Goal: Navigation & Orientation: Find specific page/section

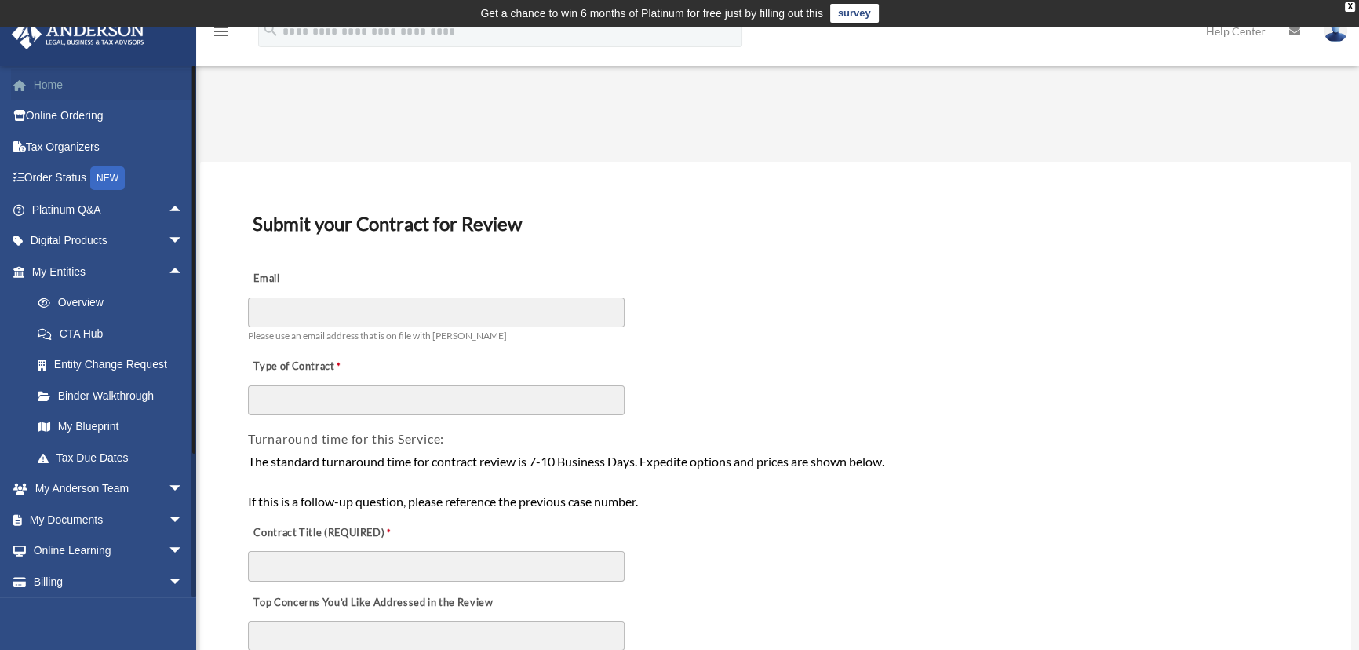
click at [57, 82] on link "Home" at bounding box center [109, 84] width 196 height 31
click at [168, 203] on span "arrow_drop_up" at bounding box center [183, 210] width 31 height 32
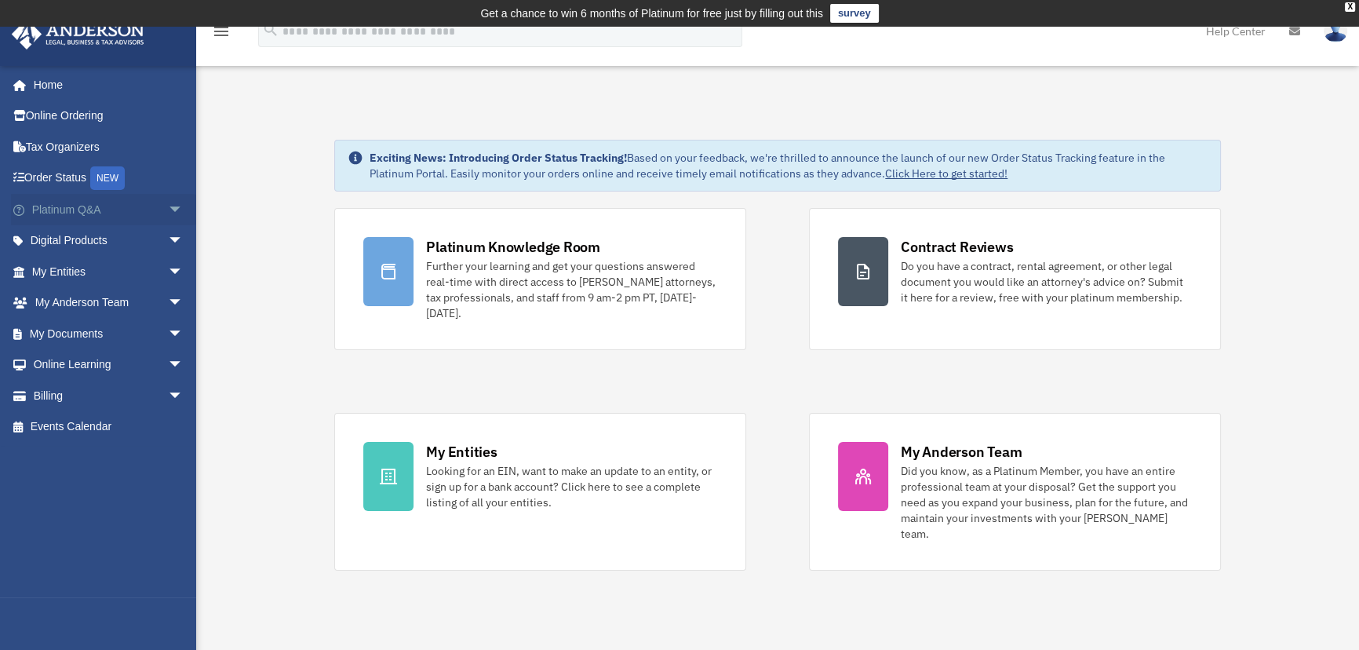
click at [169, 209] on span "arrow_drop_down" at bounding box center [183, 210] width 31 height 32
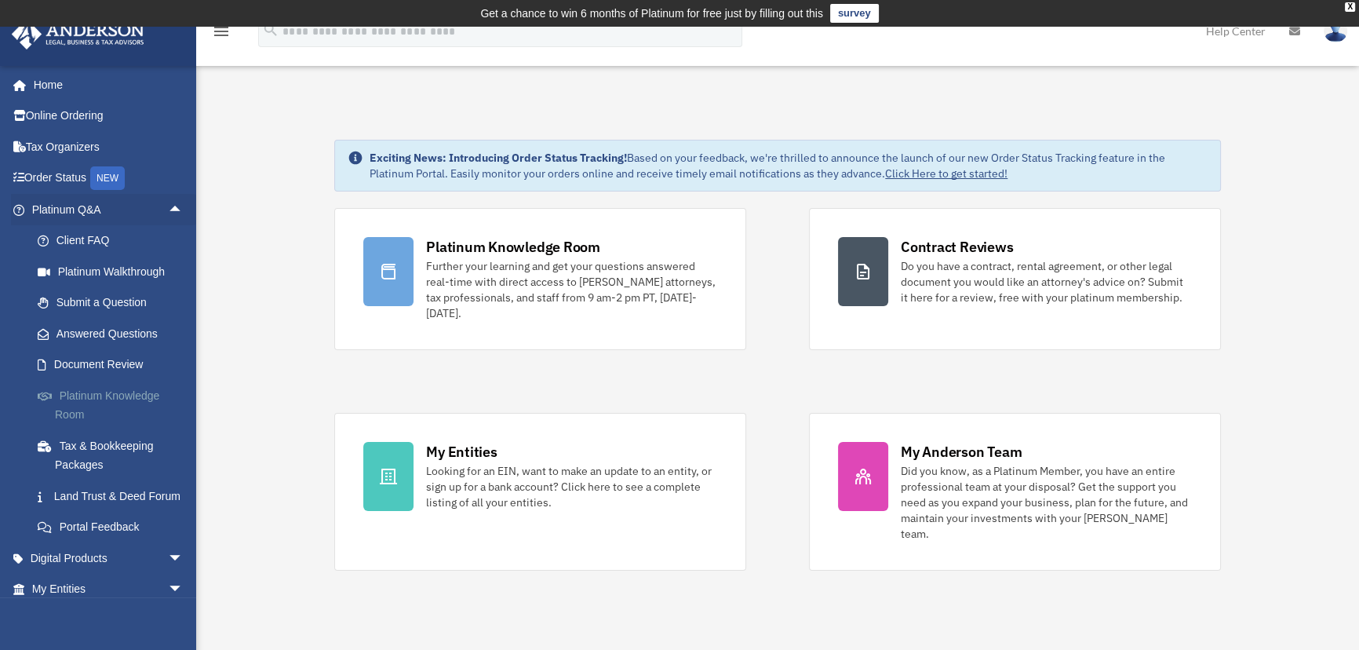
click at [126, 392] on link "Platinum Knowledge Room" at bounding box center [114, 405] width 185 height 50
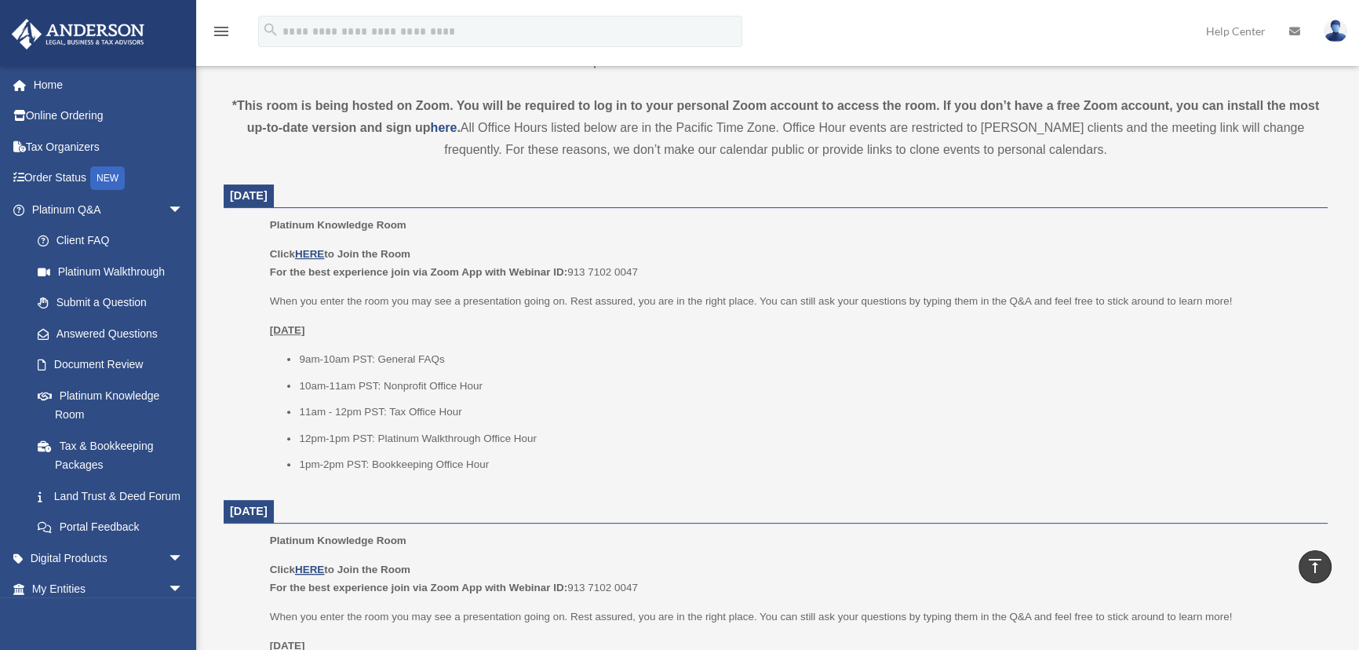
scroll to position [570, 0]
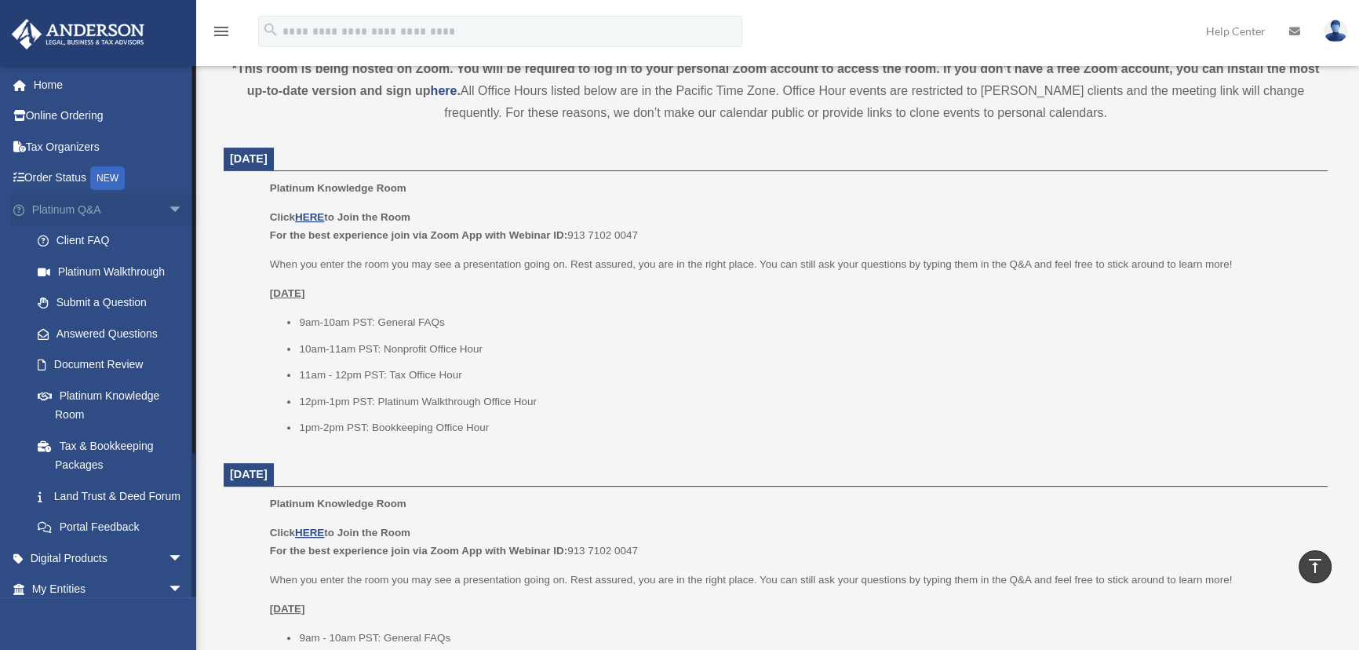
click at [168, 206] on span "arrow_drop_down" at bounding box center [183, 210] width 31 height 32
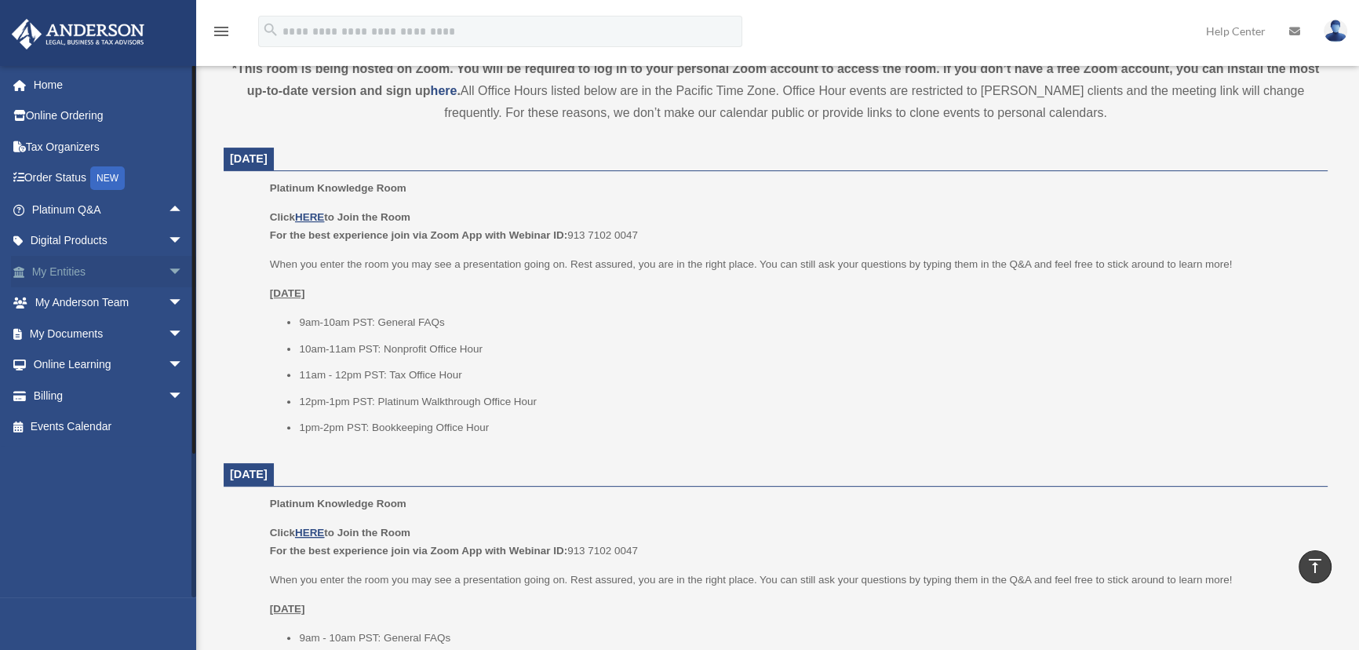
click at [168, 269] on span "arrow_drop_down" at bounding box center [183, 272] width 31 height 32
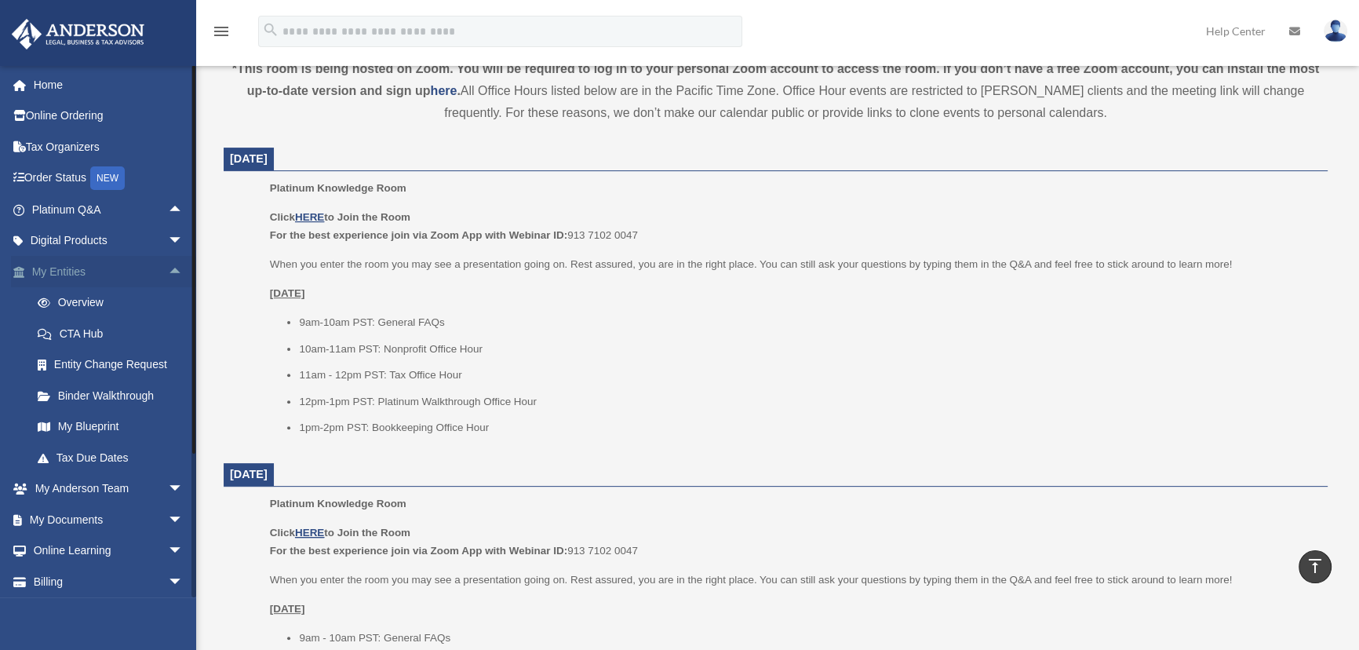
click at [168, 271] on span "arrow_drop_up" at bounding box center [183, 272] width 31 height 32
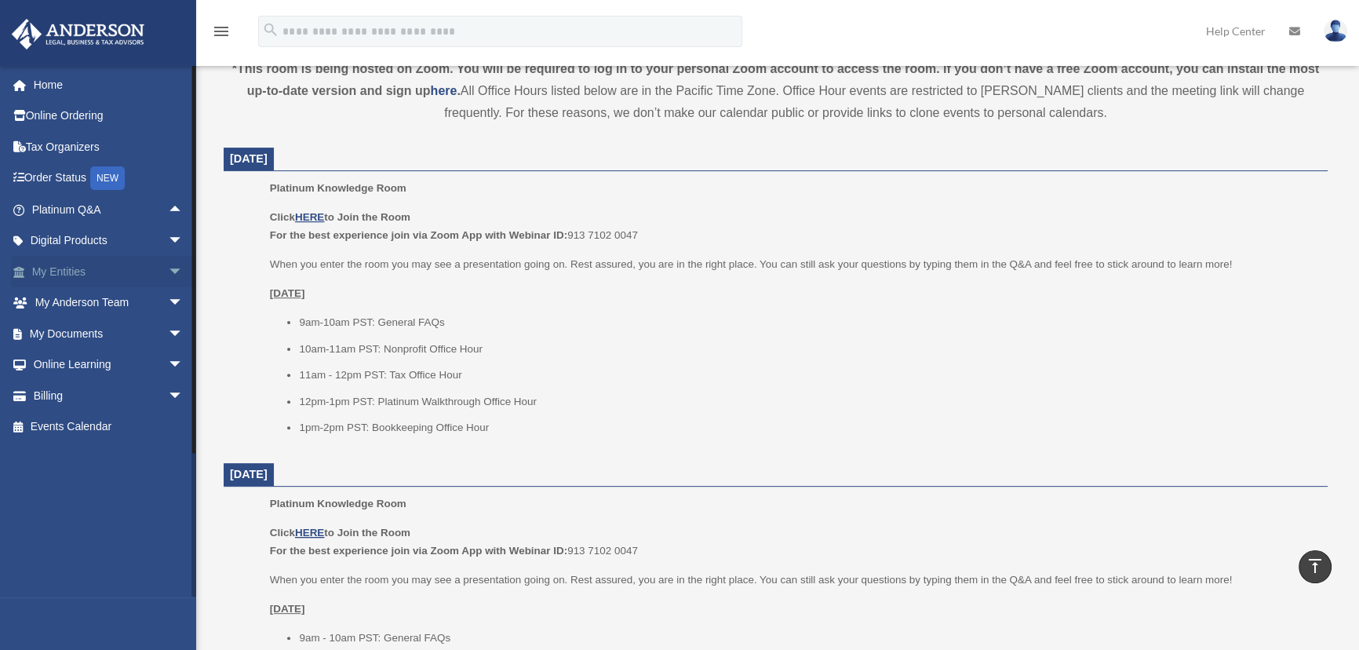
click at [169, 267] on span "arrow_drop_down" at bounding box center [183, 272] width 31 height 32
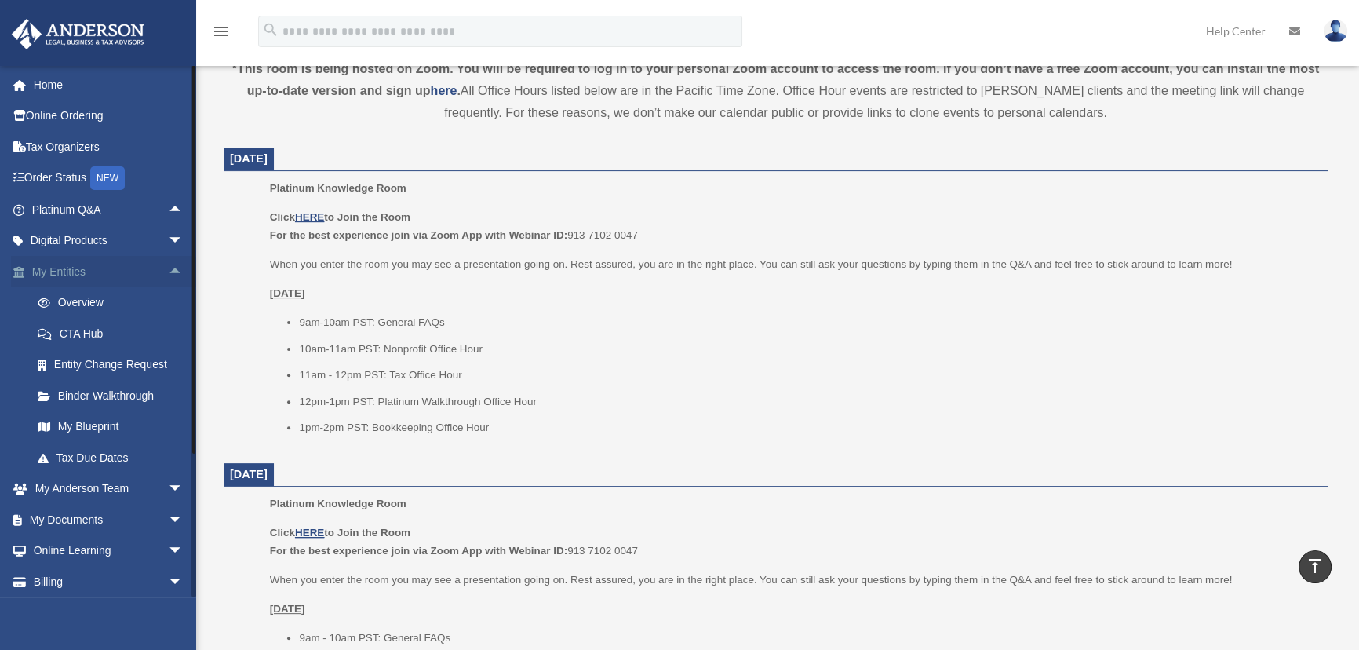
click at [168, 268] on span "arrow_drop_up" at bounding box center [183, 272] width 31 height 32
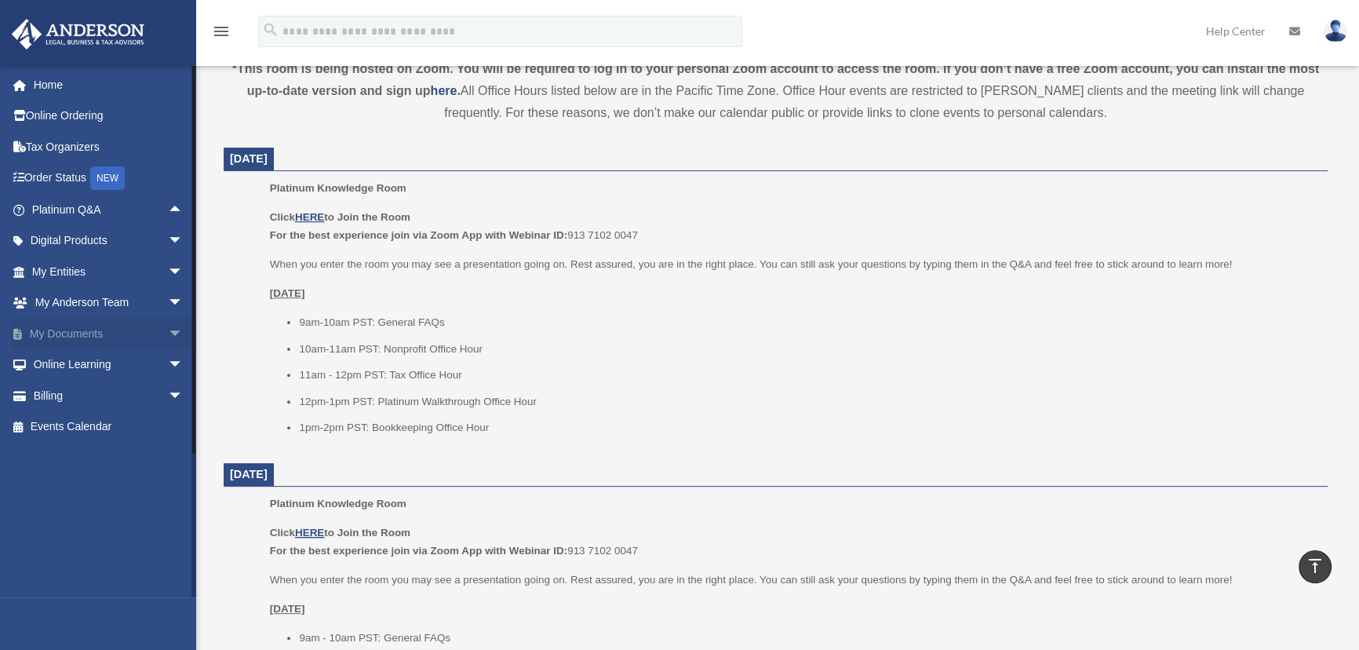
click at [168, 330] on span "arrow_drop_down" at bounding box center [183, 334] width 31 height 32
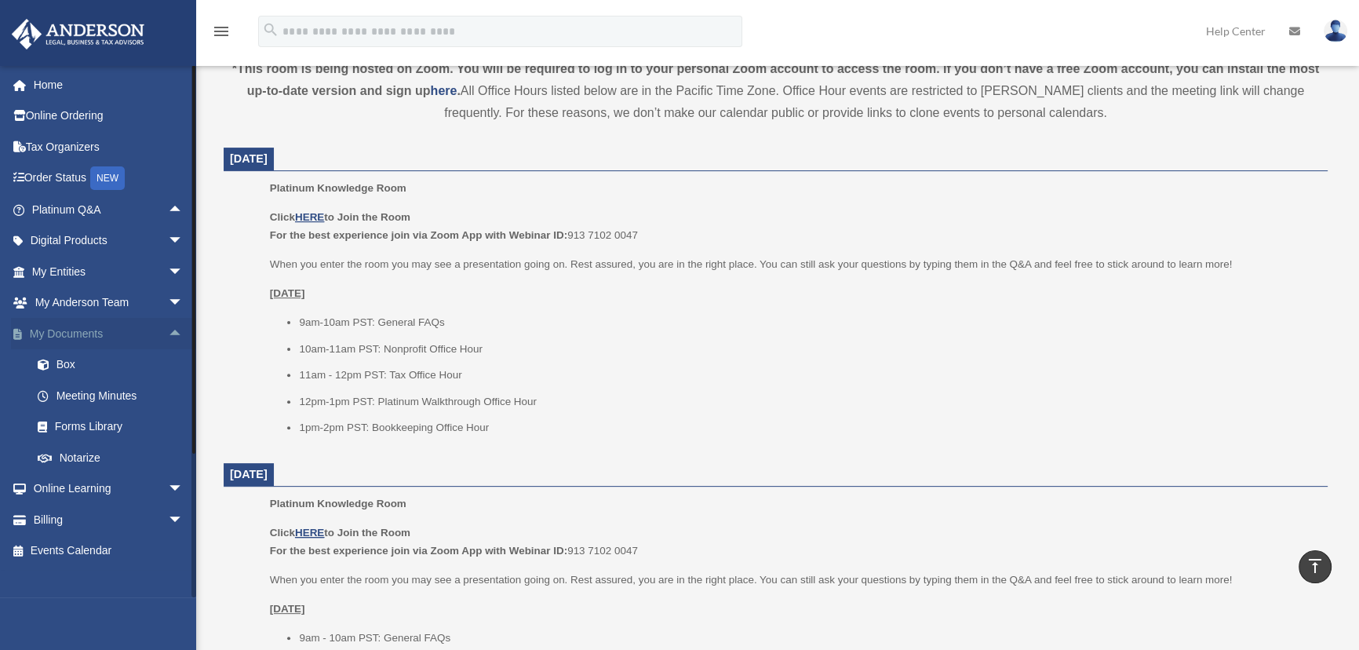
click at [168, 334] on span "arrow_drop_up" at bounding box center [183, 334] width 31 height 32
